Goal: Task Accomplishment & Management: Manage account settings

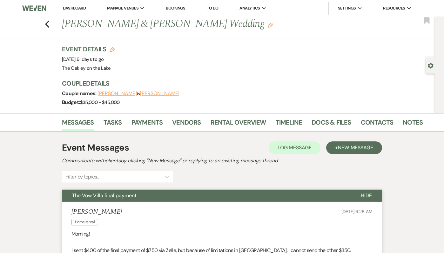
click at [75, 9] on link "Dashboard" at bounding box center [74, 7] width 23 height 5
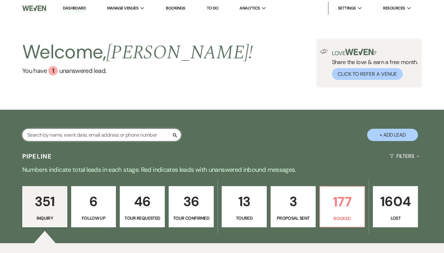
click at [100, 135] on input "text" at bounding box center [101, 135] width 159 height 12
type input "lat"
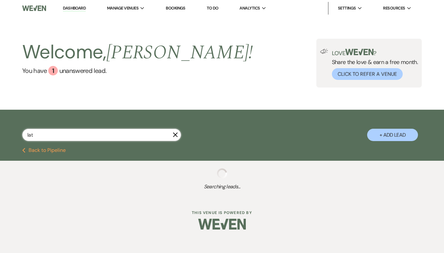
select select "8"
select select "5"
select select "8"
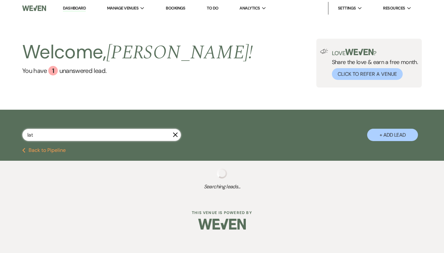
select select "10"
select select "8"
select select "2"
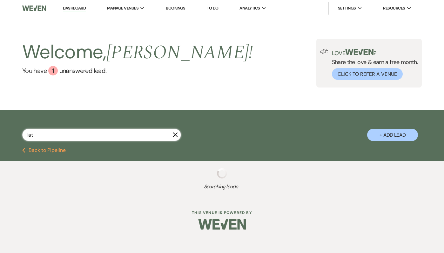
select select "8"
select select "2"
select select "8"
select select "2"
select select "8"
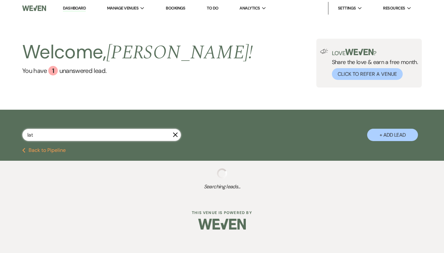
select select "2"
select select "8"
select select "5"
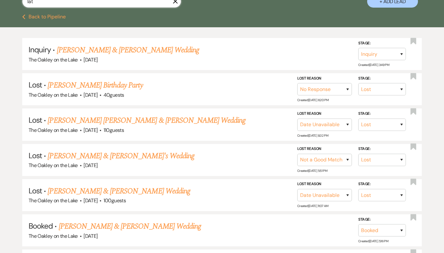
scroll to position [135, 0]
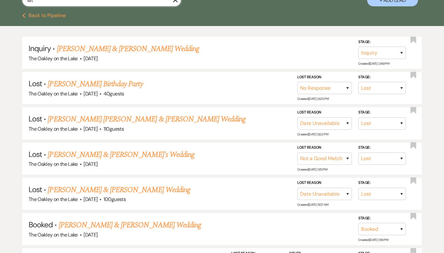
type input "lat"
click at [147, 221] on link "[PERSON_NAME] & [PERSON_NAME] Wedding" at bounding box center [130, 225] width 142 height 11
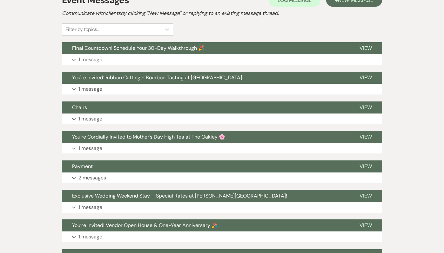
scroll to position [142, 0]
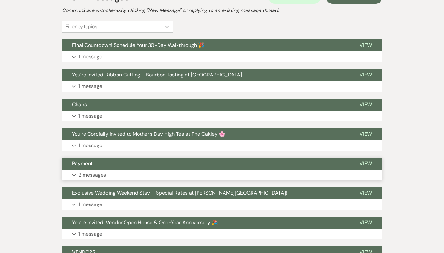
click at [142, 175] on button "Expand 2 messages" at bounding box center [222, 175] width 320 height 11
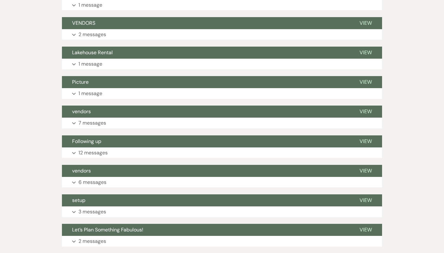
scroll to position [518, 0]
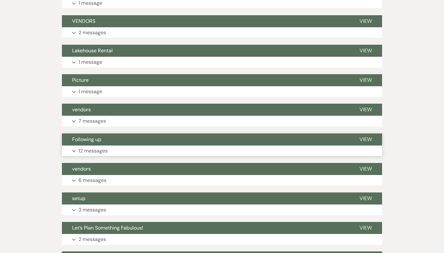
click at [132, 147] on button "Expand 12 messages" at bounding box center [222, 151] width 320 height 11
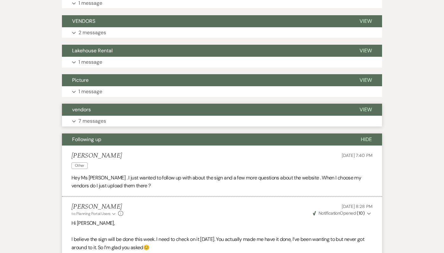
click at [118, 118] on button "Expand 7 messages" at bounding box center [222, 121] width 320 height 11
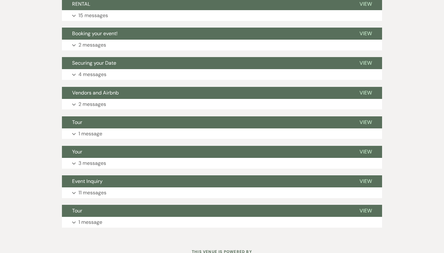
scroll to position [1845, 0]
